Goal: Task Accomplishment & Management: Use online tool/utility

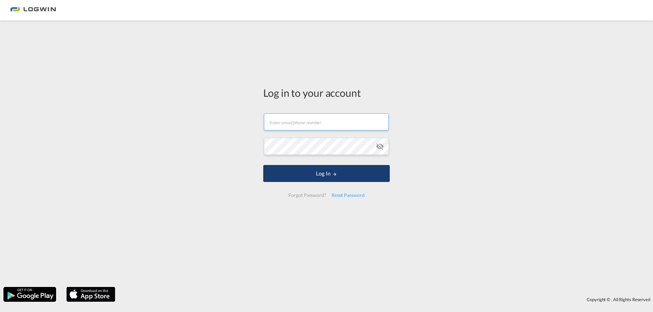
type input "[PERSON_NAME][EMAIL_ADDRESS][DOMAIN_NAME]"
click at [346, 176] on button "Log In" at bounding box center [326, 173] width 126 height 17
